Goal: Entertainment & Leisure: Consume media (video, audio)

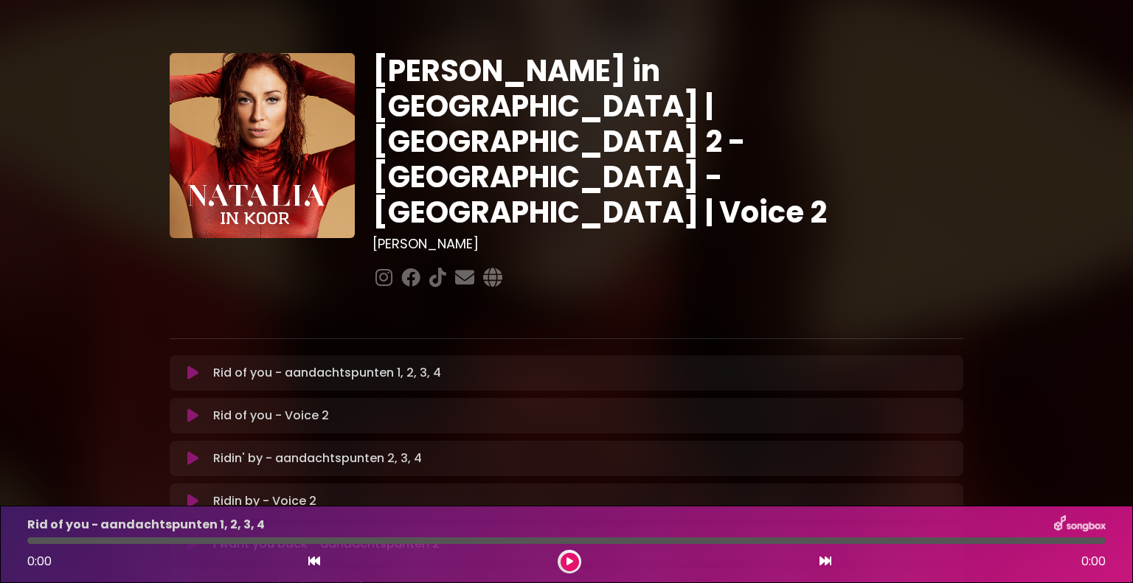
click at [619, 73] on h1 "Natalia in Koor | Antwerpen 2 - Brugge - Hasselt | Voice 2" at bounding box center [668, 141] width 591 height 177
drag, startPoint x: 474, startPoint y: 108, endPoint x: 466, endPoint y: 108, distance: 7.4
click at [471, 108] on h1 "Natalia in Koor | Antwerpen 2 - Brugge - Hasselt | Voice 2" at bounding box center [668, 141] width 591 height 177
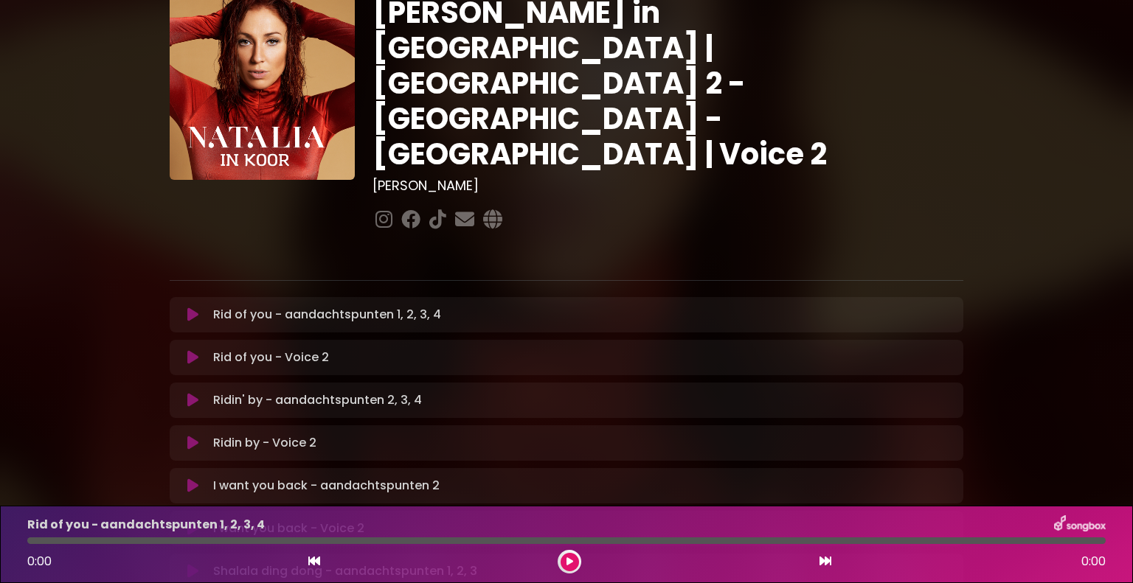
scroll to position [148, 0]
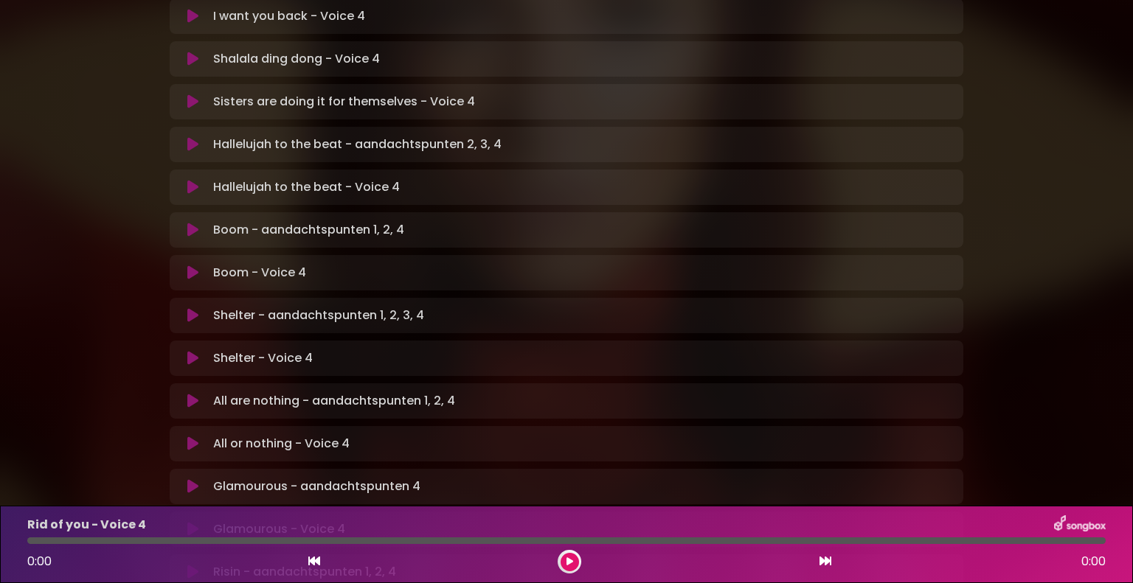
scroll to position [516, 0]
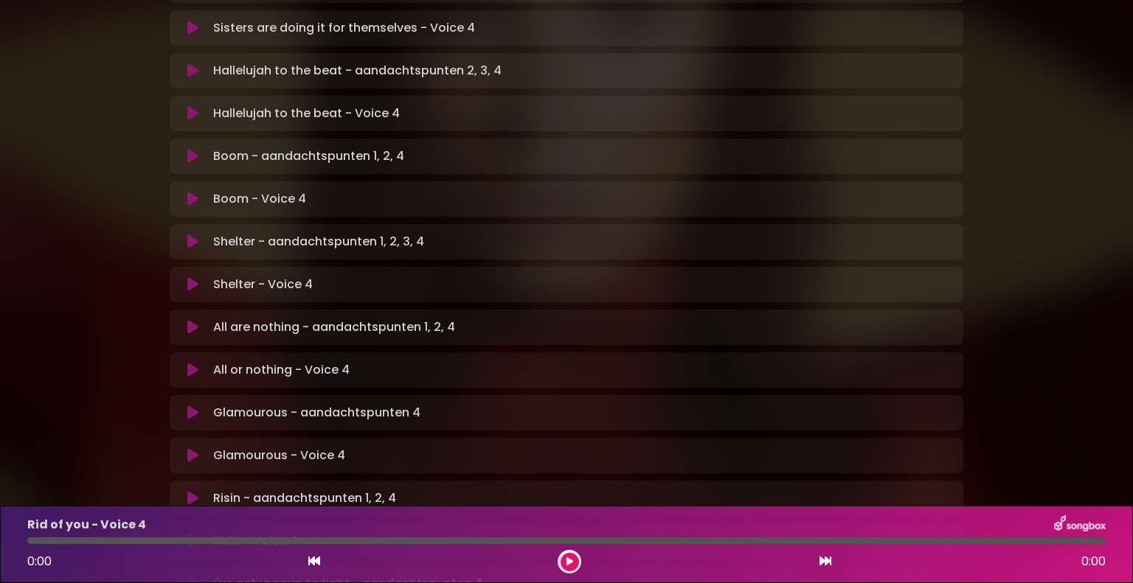
click at [193, 406] on icon at bounding box center [192, 413] width 11 height 15
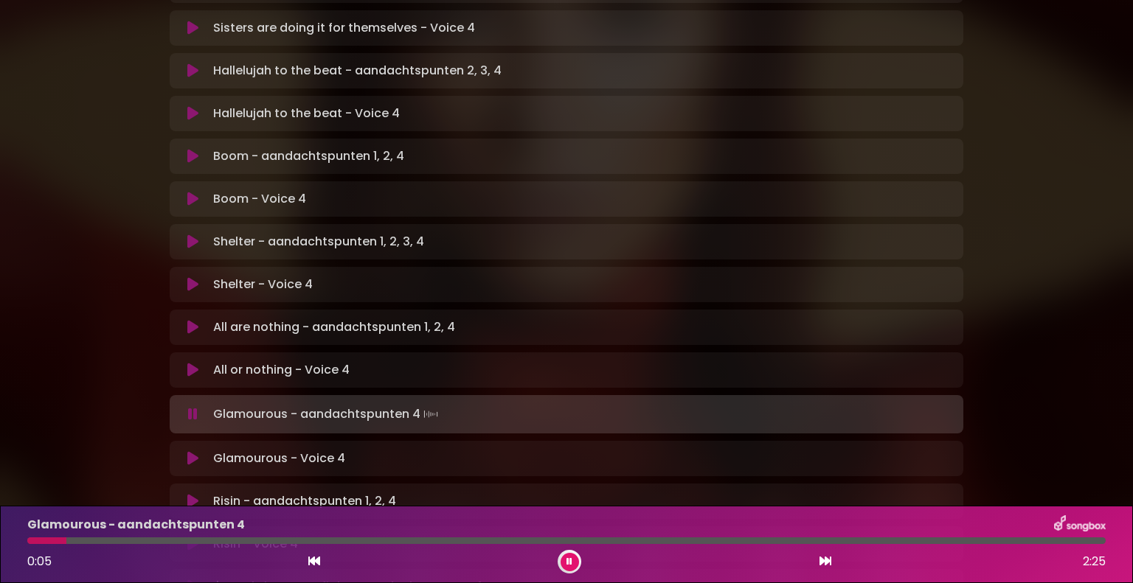
click at [133, 537] on div "Glamourous - aandachtspunten 4 0:05 2:25" at bounding box center [566, 545] width 1096 height 58
drag, startPoint x: 145, startPoint y: 537, endPoint x: 158, endPoint y: 544, distance: 14.2
click at [148, 539] on div "Glamourous - aandachtspunten 4 0:05 2:25" at bounding box center [566, 545] width 1096 height 58
click at [158, 544] on div at bounding box center [566, 541] width 1078 height 7
click at [239, 539] on div at bounding box center [566, 541] width 1078 height 7
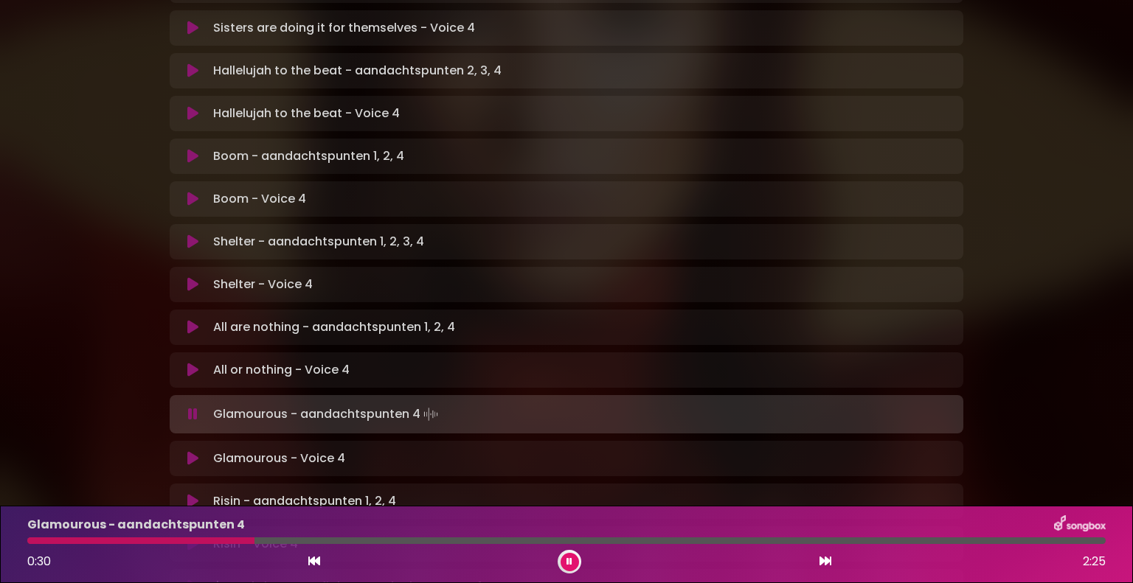
click at [338, 544] on div at bounding box center [566, 541] width 1078 height 7
click at [441, 540] on div at bounding box center [566, 541] width 1078 height 7
click at [533, 540] on div at bounding box center [566, 541] width 1078 height 7
click at [627, 539] on div at bounding box center [566, 541] width 1078 height 7
click at [186, 451] on button at bounding box center [193, 458] width 29 height 15
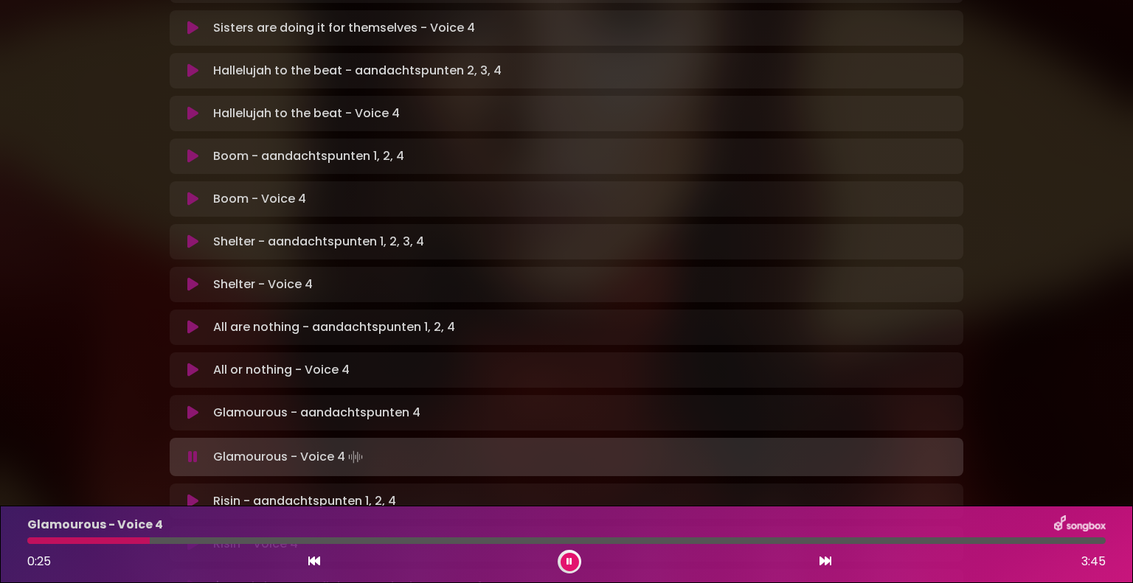
click at [566, 561] on button at bounding box center [570, 562] width 18 height 18
